Goal: Transaction & Acquisition: Purchase product/service

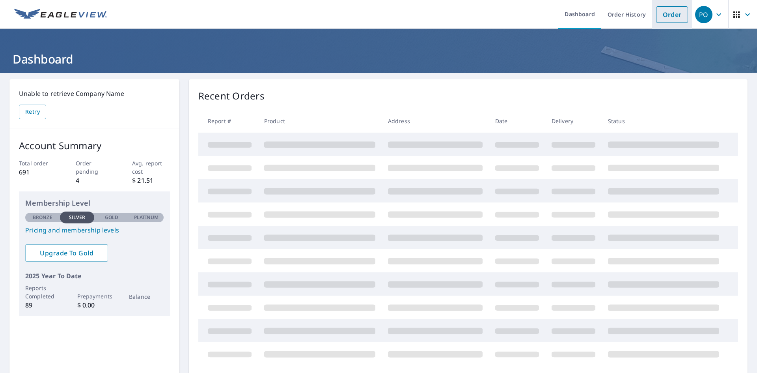
click at [667, 13] on link "Order" at bounding box center [672, 14] width 32 height 17
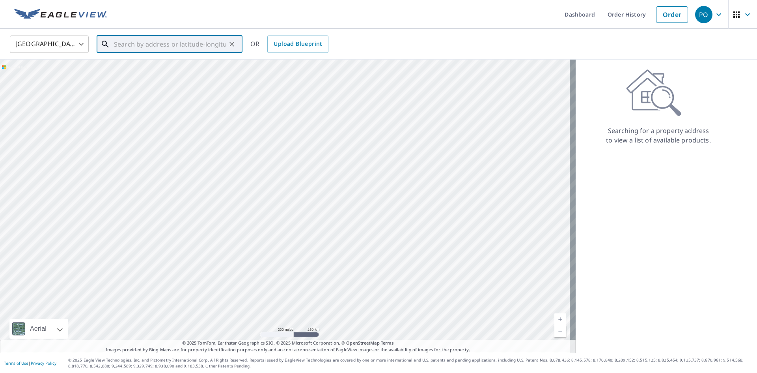
click at [115, 45] on input "text" at bounding box center [170, 44] width 112 height 22
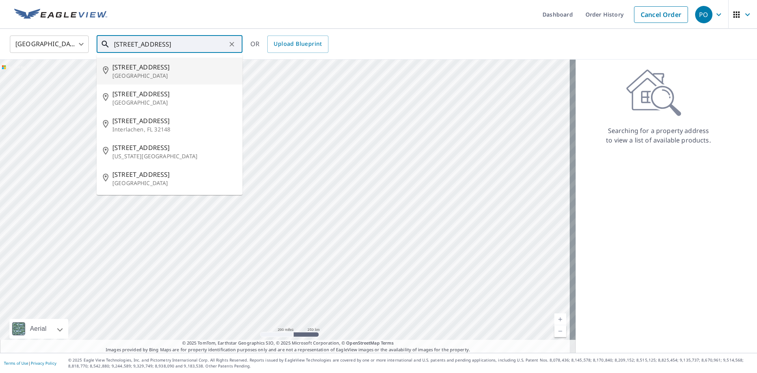
click at [157, 72] on p "[GEOGRAPHIC_DATA]" at bounding box center [174, 76] width 124 height 8
type input "[STREET_ADDRESS]"
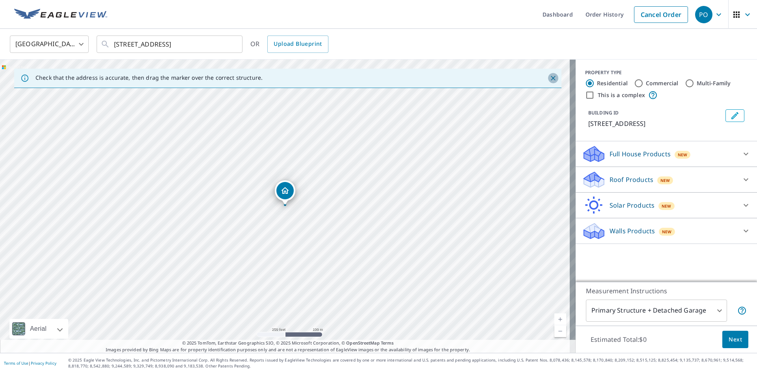
click at [549, 78] on icon "Close" at bounding box center [553, 78] width 8 height 8
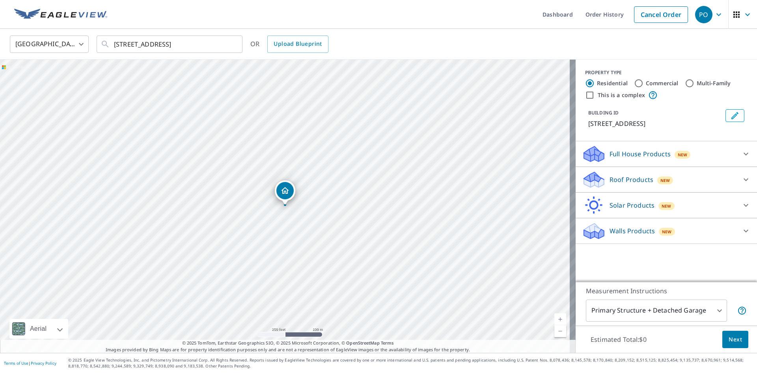
click at [624, 184] on p "Roof Products" at bounding box center [632, 179] width 44 height 9
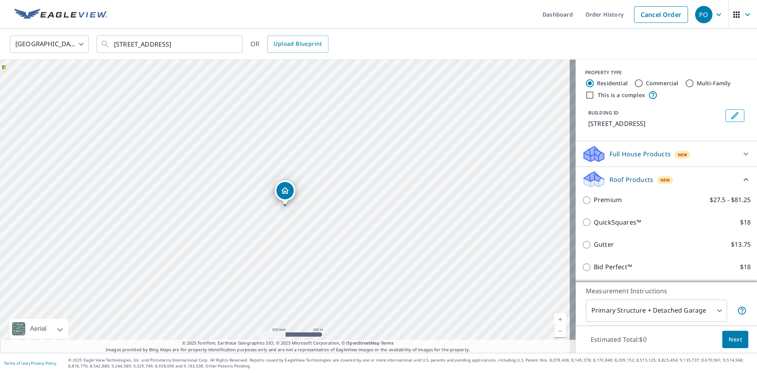
scroll to position [39, 0]
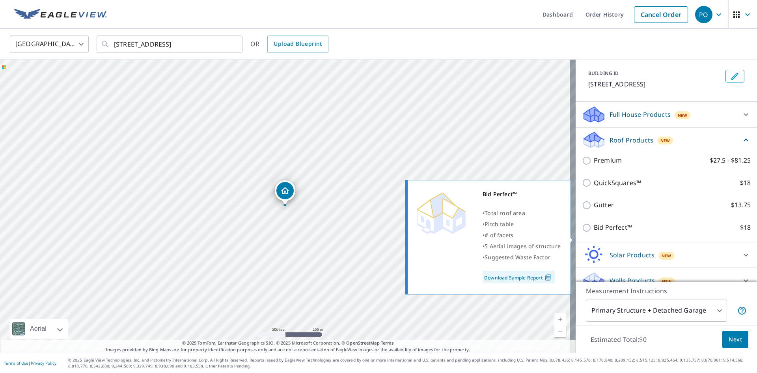
click at [582, 232] on input "Bid Perfect™ $18" at bounding box center [588, 227] width 12 height 9
checkbox input "true"
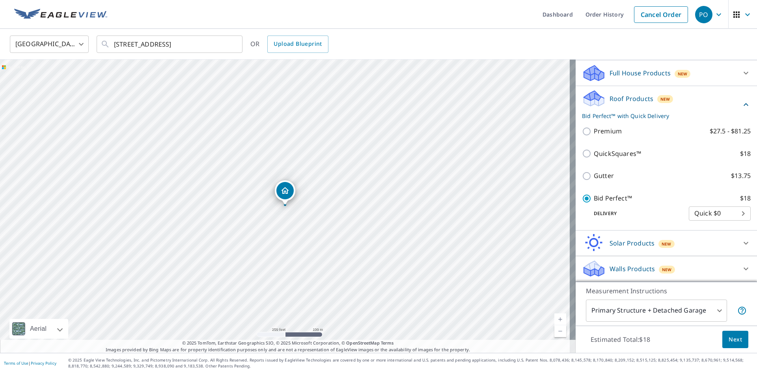
scroll to position [90, 0]
click at [729, 339] on span "Next" at bounding box center [735, 339] width 13 height 10
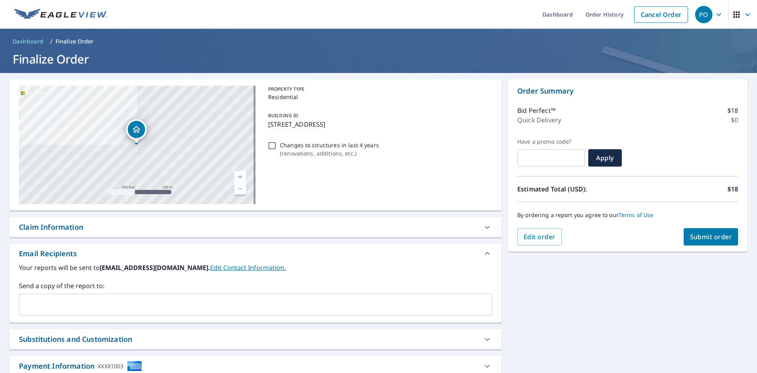
click at [713, 234] on span "Submit order" at bounding box center [711, 236] width 42 height 9
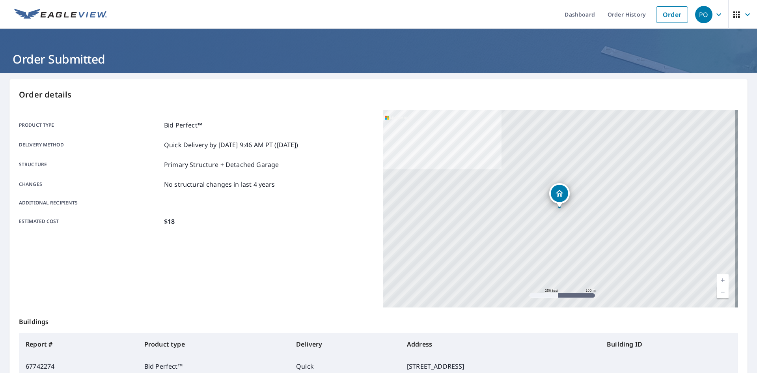
click at [717, 278] on link "Current Level 17, Zoom In" at bounding box center [723, 280] width 12 height 12
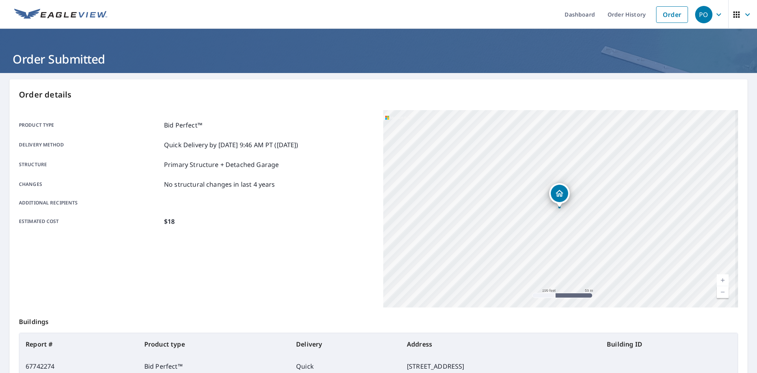
click at [717, 278] on link "Current Level 18, Zoom In" at bounding box center [723, 280] width 12 height 12
